Goal: Transaction & Acquisition: Purchase product/service

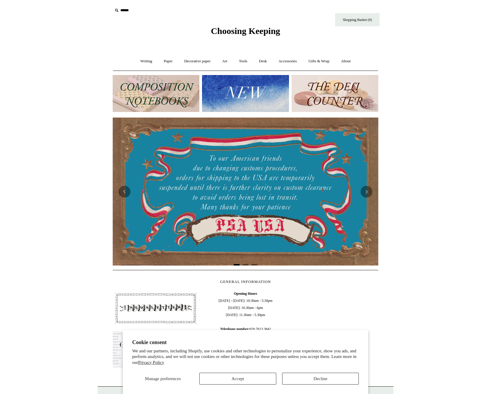
click at [128, 10] on input "text" at bounding box center [149, 10] width 73 height 11
type input "*********"
click at [180, 10] on input "*" at bounding box center [180, 10] width 6 height 10
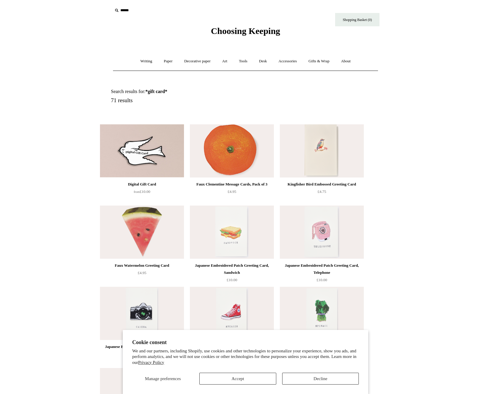
click at [135, 150] on img at bounding box center [142, 150] width 84 height 53
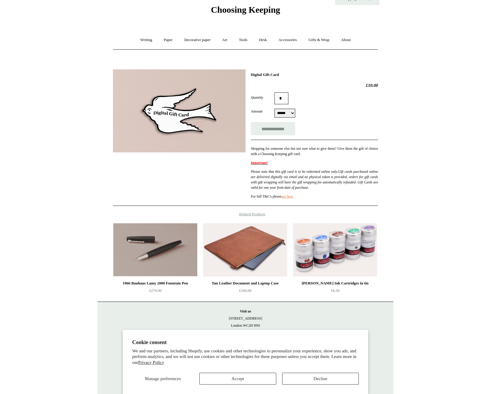
scroll to position [26, 0]
click at [312, 375] on button "Decline" at bounding box center [320, 379] width 77 height 12
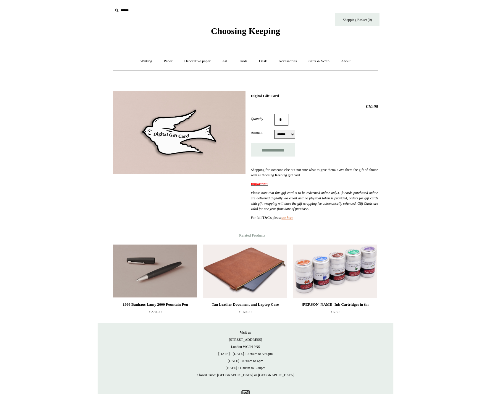
scroll to position [0, 0]
click at [140, 58] on link "Writing +" at bounding box center [146, 62] width 22 height 16
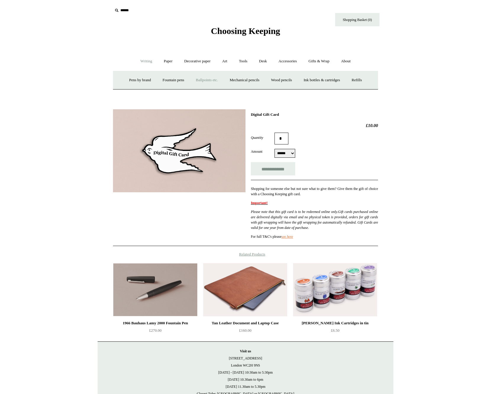
click at [211, 80] on link "Ballpoints etc. +" at bounding box center [206, 80] width 33 height 16
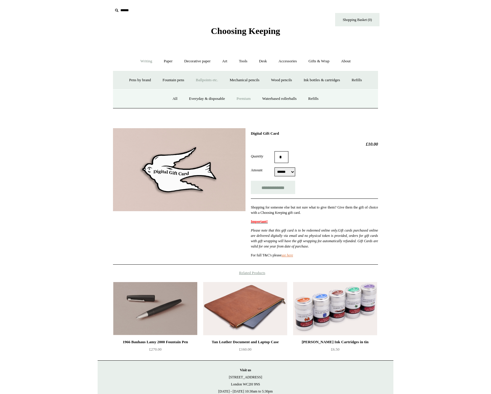
click at [242, 100] on link "Premium" at bounding box center [243, 99] width 25 height 16
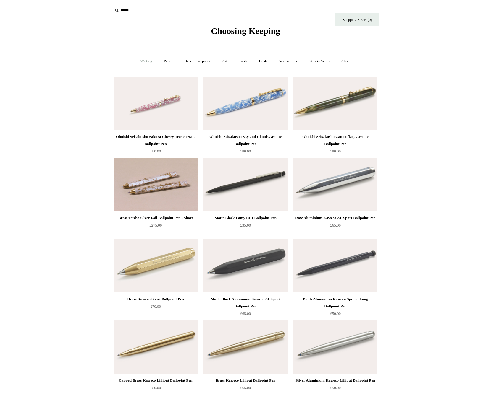
click at [139, 59] on link "Writing +" at bounding box center [146, 62] width 22 height 16
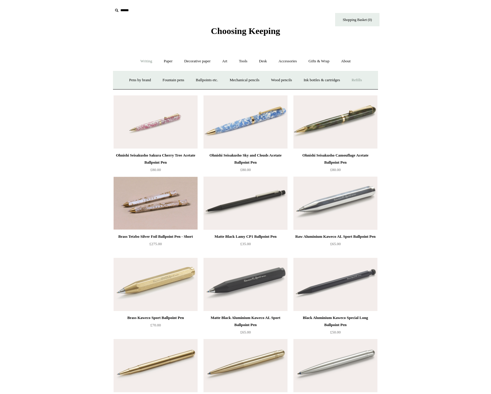
click at [365, 81] on link "Refills +" at bounding box center [356, 80] width 21 height 16
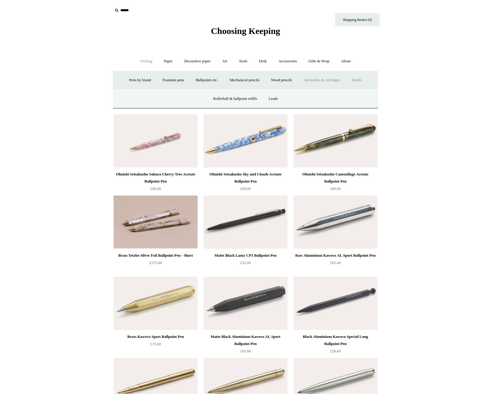
click at [333, 81] on link "Ink bottles & cartridges +" at bounding box center [321, 80] width 47 height 16
click at [177, 97] on link "Universal" at bounding box center [181, 99] width 26 height 16
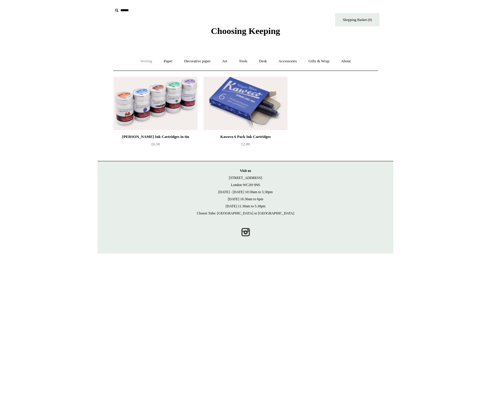
click at [140, 60] on link "Writing +" at bounding box center [146, 62] width 22 height 16
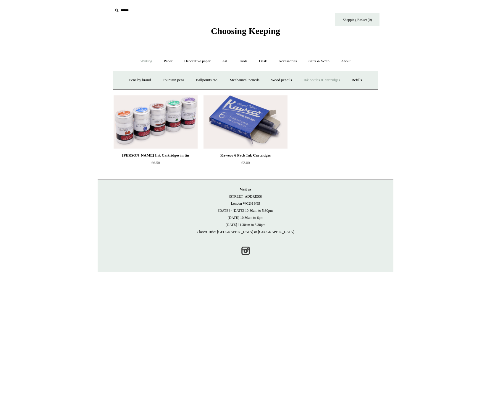
click at [334, 79] on link "Ink bottles & cartridges +" at bounding box center [321, 80] width 47 height 16
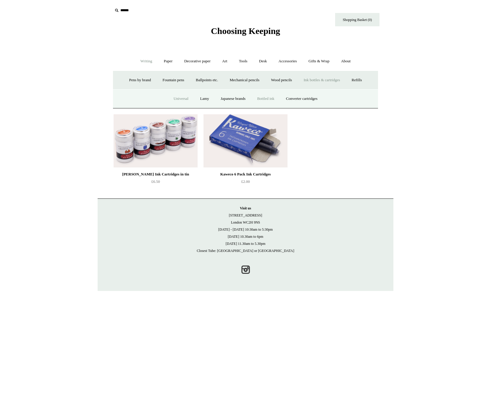
click at [265, 100] on link "Bottled ink" at bounding box center [266, 99] width 28 height 16
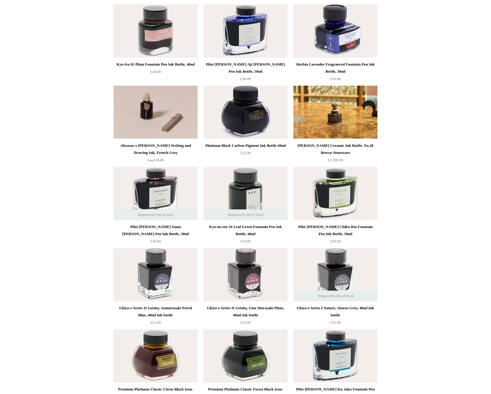
scroll to position [359, 0]
